Goal: Task Accomplishment & Management: Manage account settings

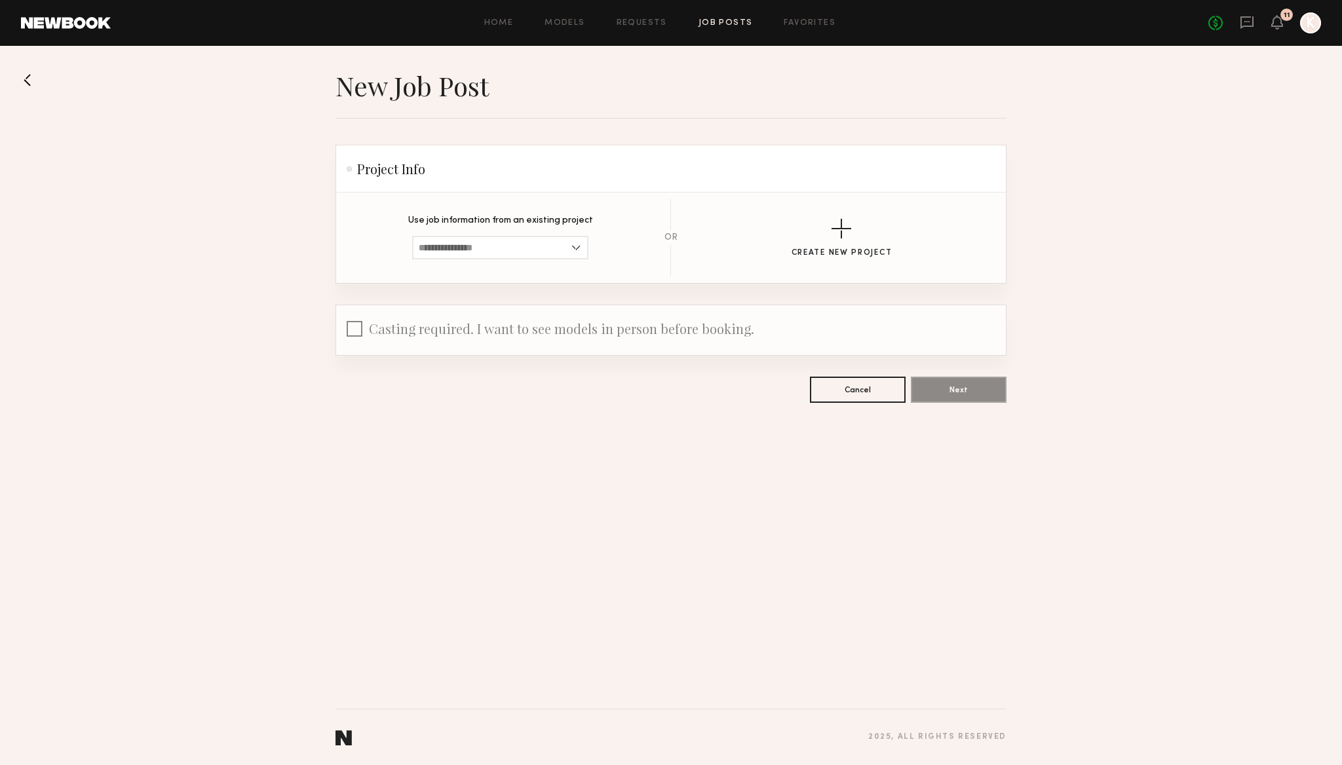
click at [1309, 19] on div at bounding box center [1310, 22] width 21 height 21
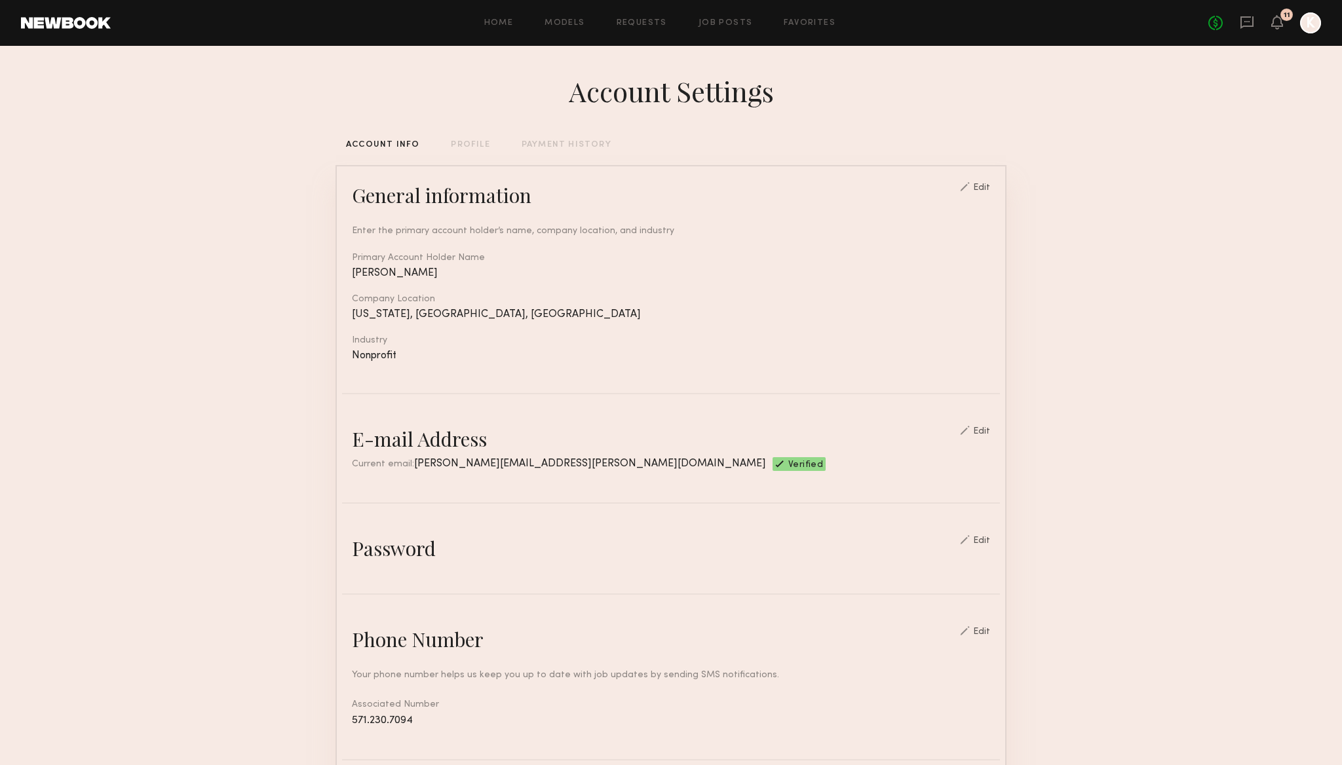
click at [563, 146] on div "PAYMENT HISTORY" at bounding box center [567, 145] width 90 height 9
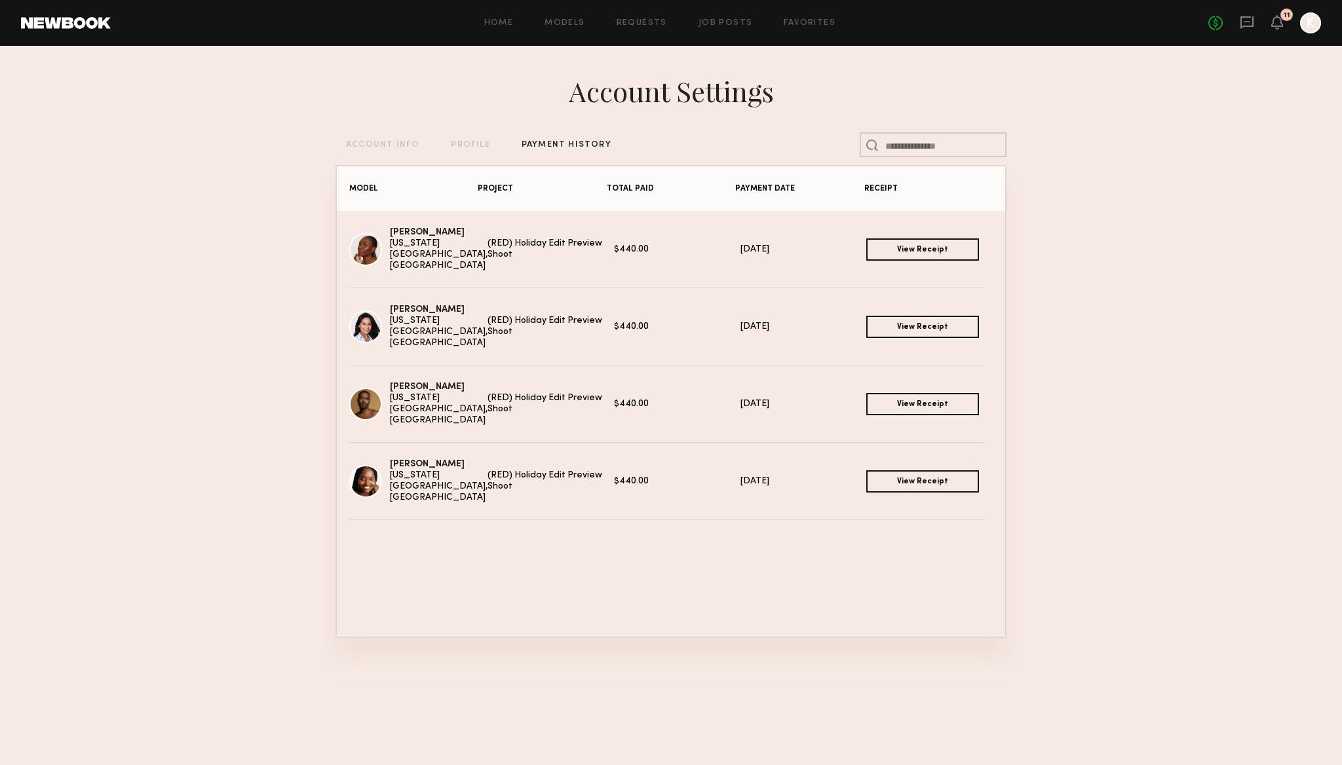
click at [926, 254] on link "View Receipt" at bounding box center [922, 249] width 113 height 22
click at [908, 330] on link "View Receipt" at bounding box center [922, 327] width 113 height 22
click at [894, 404] on link "View Receipt" at bounding box center [922, 404] width 113 height 22
click at [912, 476] on link "View Receipt" at bounding box center [922, 481] width 113 height 22
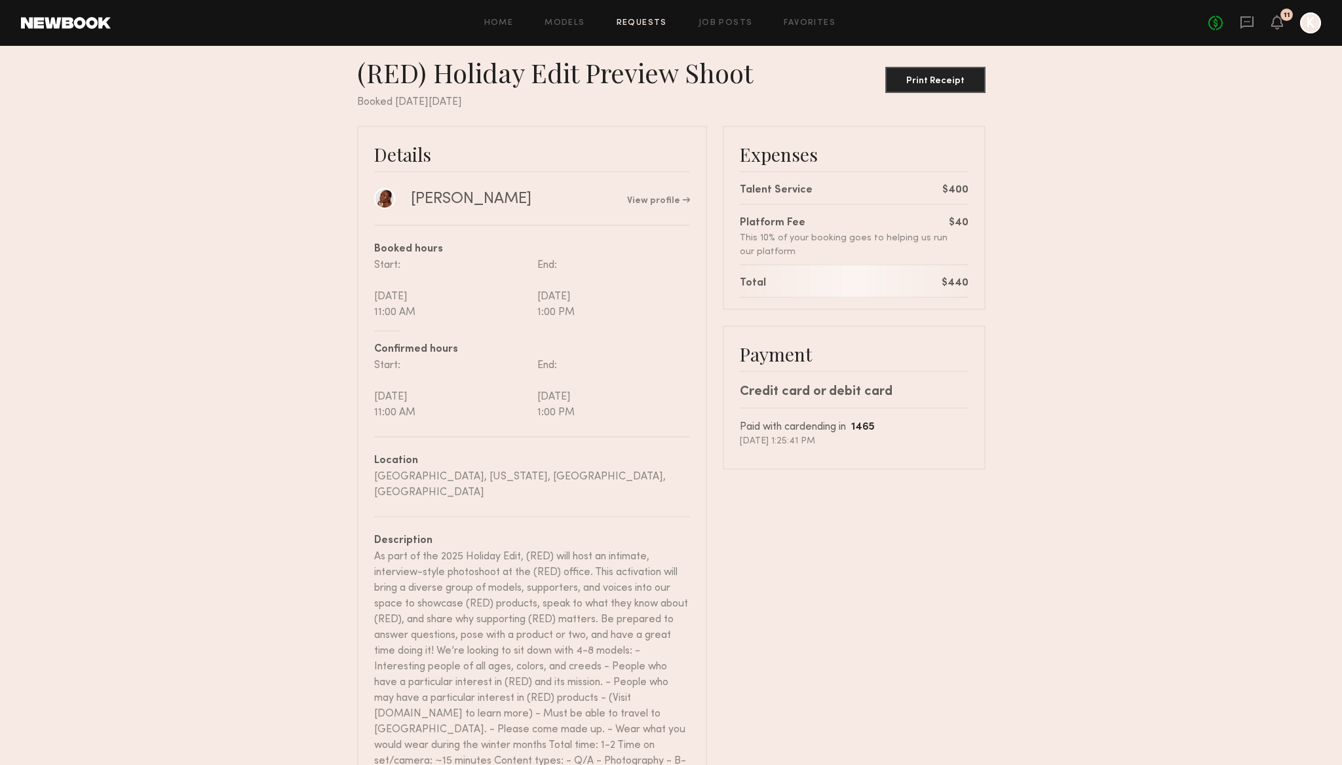
scroll to position [22, 0]
click at [957, 75] on div "Print Receipt" at bounding box center [935, 79] width 90 height 9
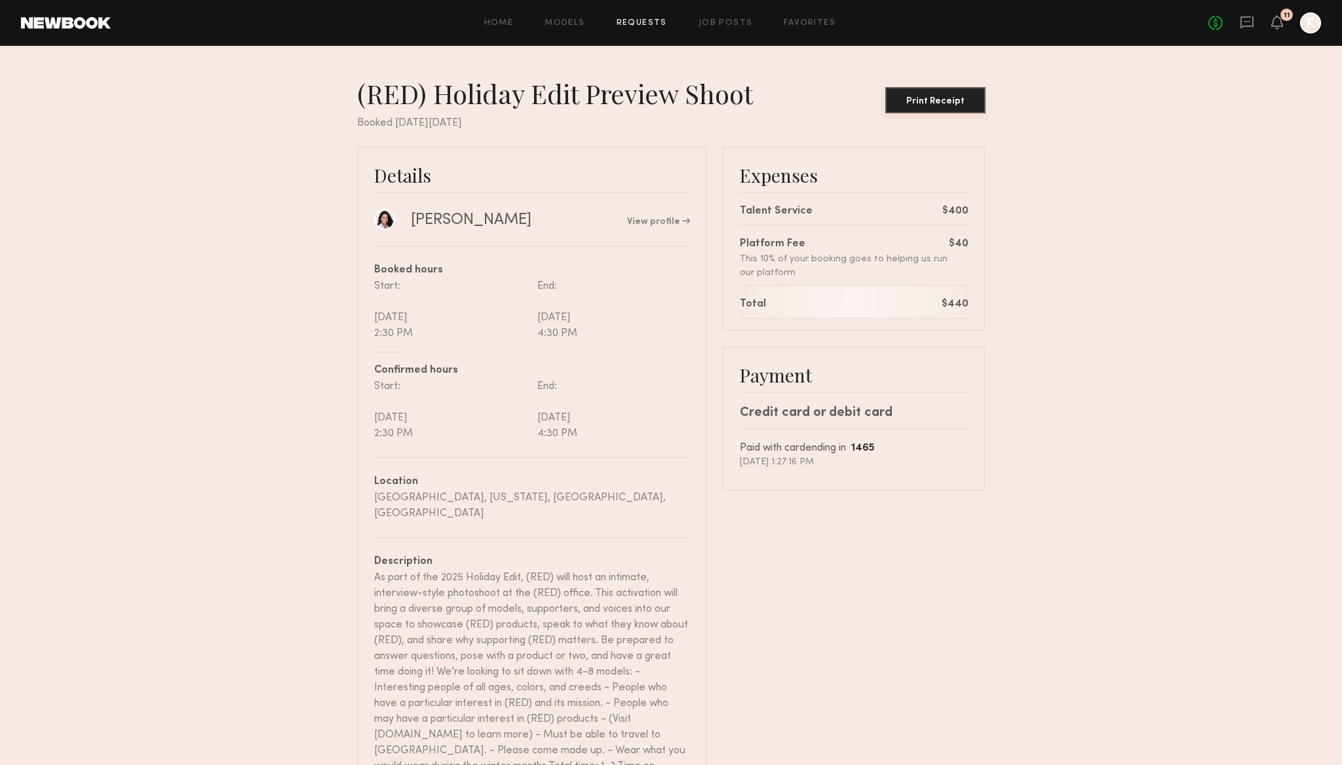
click at [930, 102] on div "Print Receipt" at bounding box center [935, 101] width 90 height 9
click at [941, 94] on button "Print Receipt" at bounding box center [935, 100] width 100 height 26
click at [934, 103] on div "Print Receipt" at bounding box center [935, 101] width 90 height 9
